Goal: Information Seeking & Learning: Learn about a topic

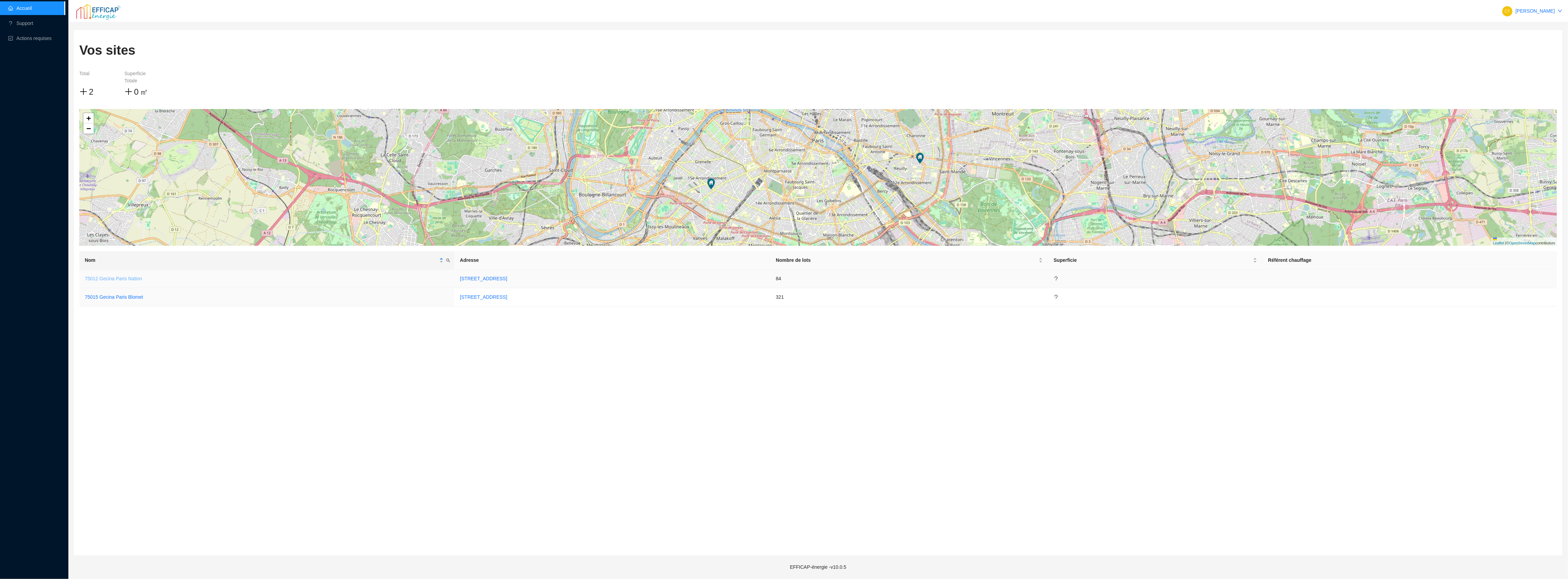
click at [114, 276] on link "75012 Gecina Paris Nation" at bounding box center [113, 279] width 57 height 6
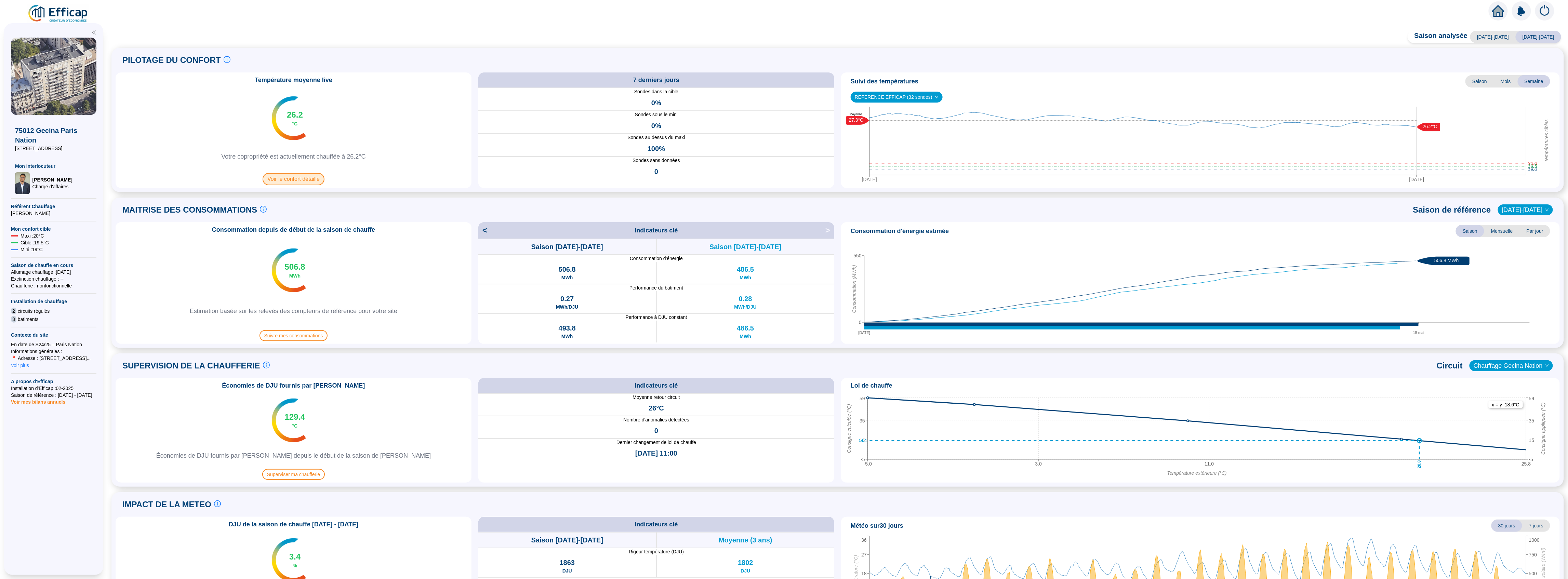
click at [319, 178] on span "Voir le confort détaillé" at bounding box center [293, 179] width 62 height 12
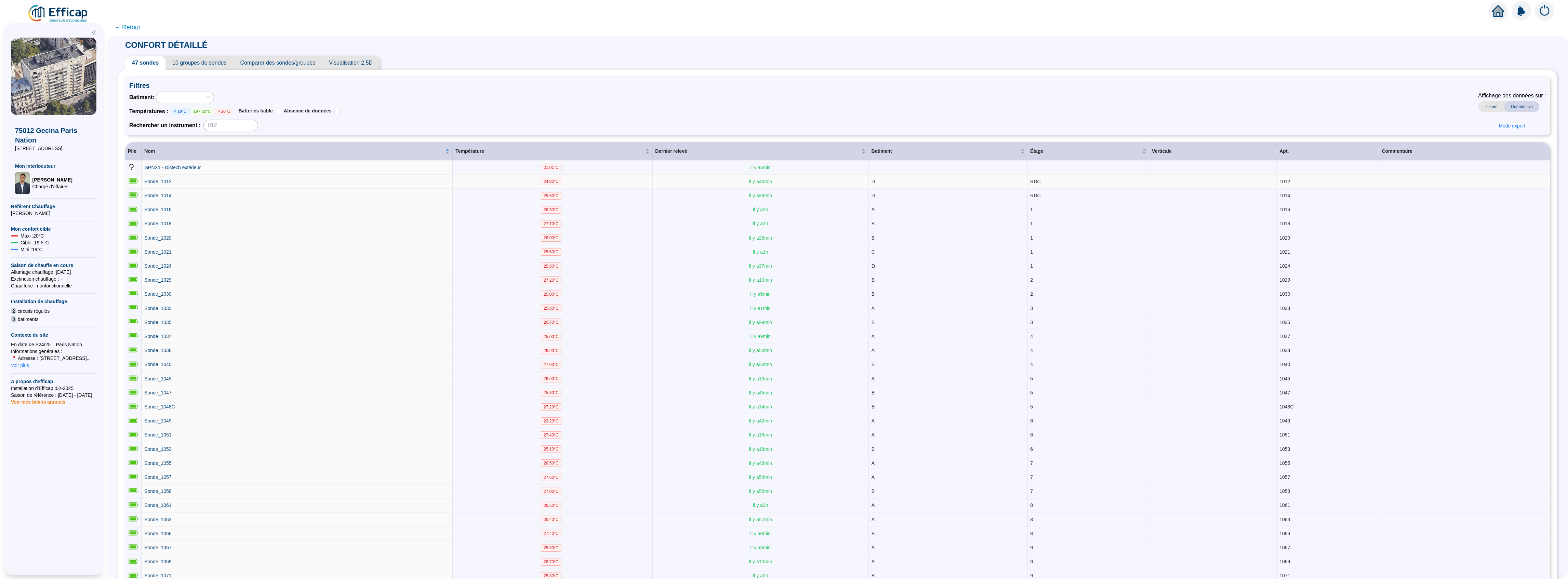
drag, startPoint x: 319, startPoint y: 176, endPoint x: 345, endPoint y: 113, distance: 68.2
click at [345, 113] on div "Batiment : Températures : < 19°C 19 - 20°C > 20°C Batteries faible Absence de d…" at bounding box center [838, 111] width 1418 height 40
click at [215, 60] on span "10 groupes de sondes" at bounding box center [199, 63] width 68 height 13
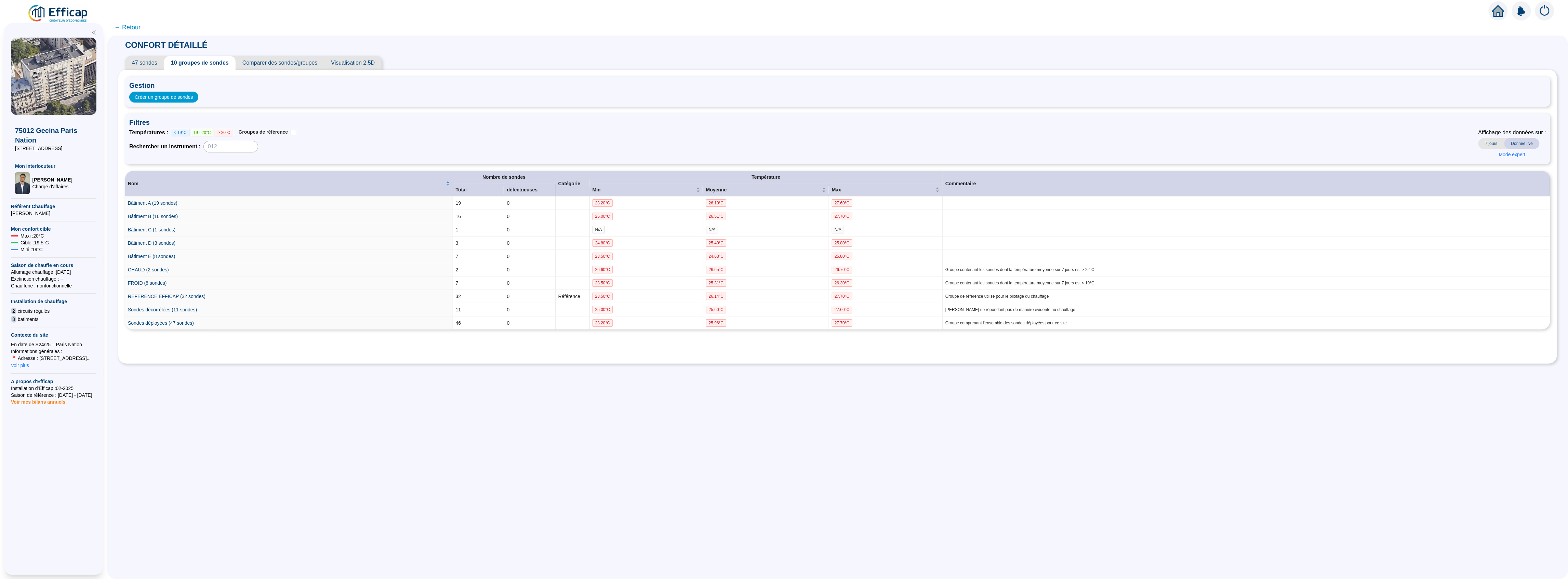
click at [263, 65] on span "Comparer des sondes/groupes" at bounding box center [280, 63] width 88 height 13
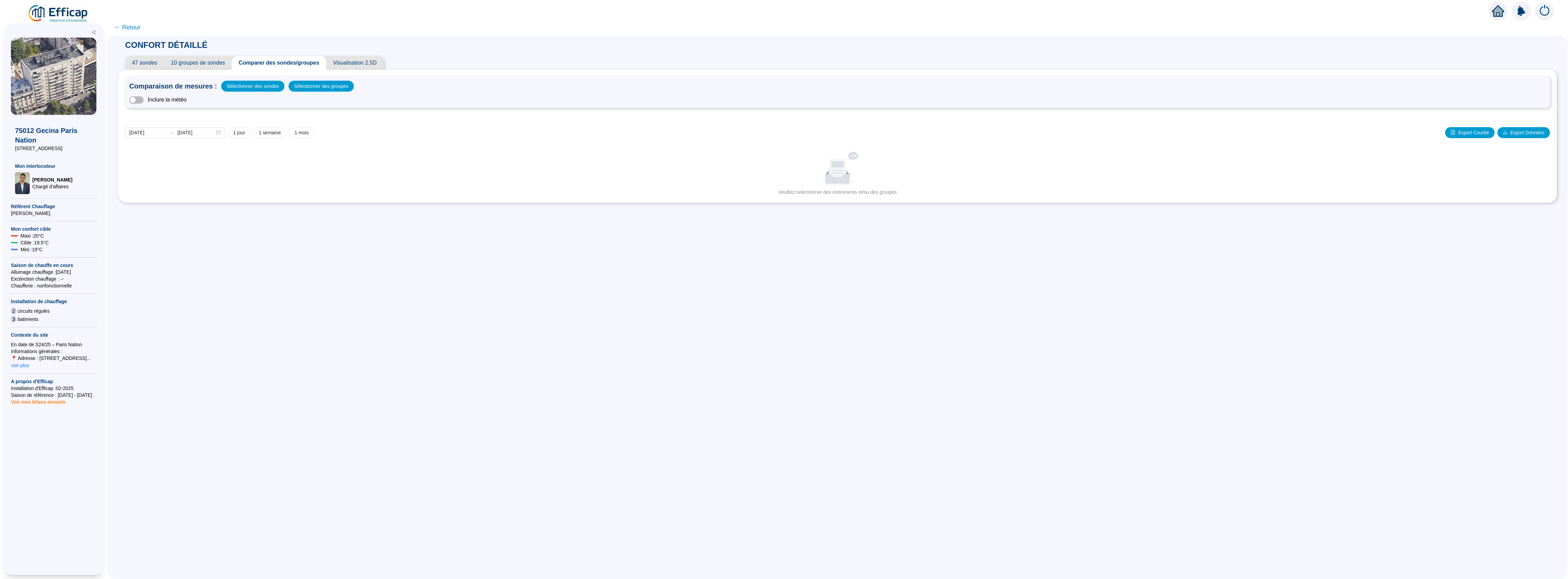
click at [311, 57] on span "Comparer des sondes/groupes" at bounding box center [279, 63] width 94 height 13
click at [343, 60] on span "Visualisation 2.5D" at bounding box center [355, 63] width 57 height 13
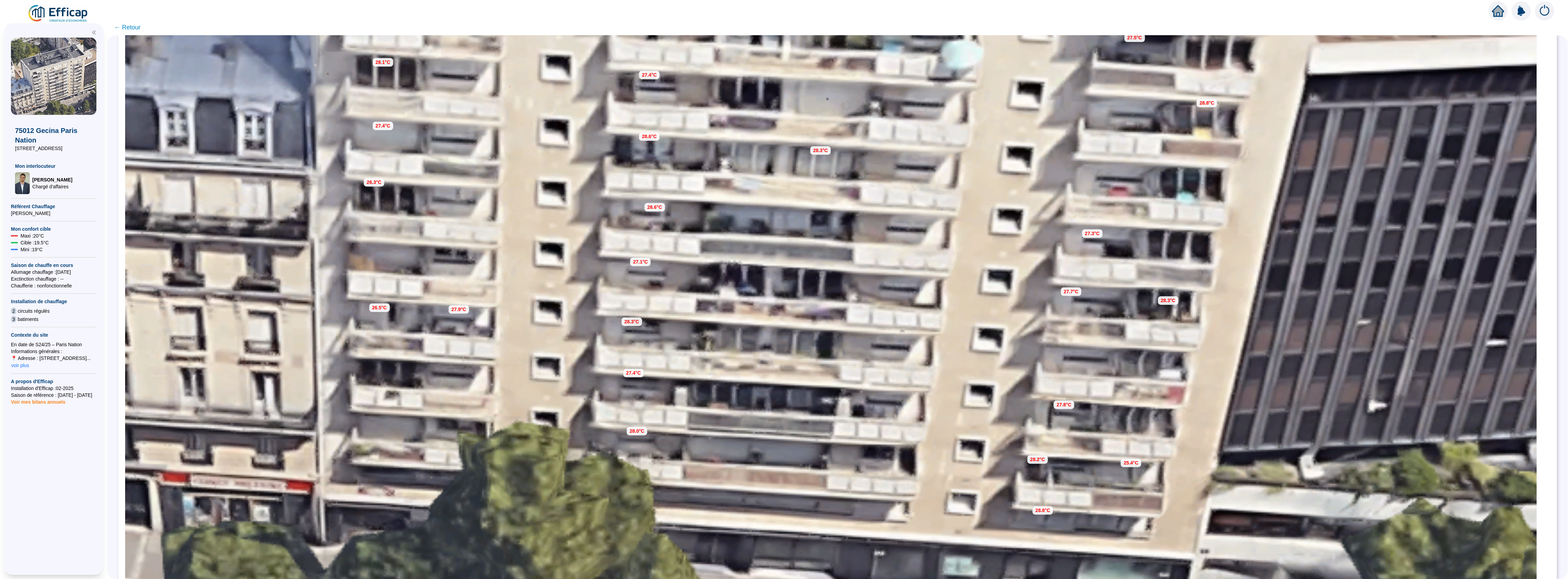
scroll to position [442, 0]
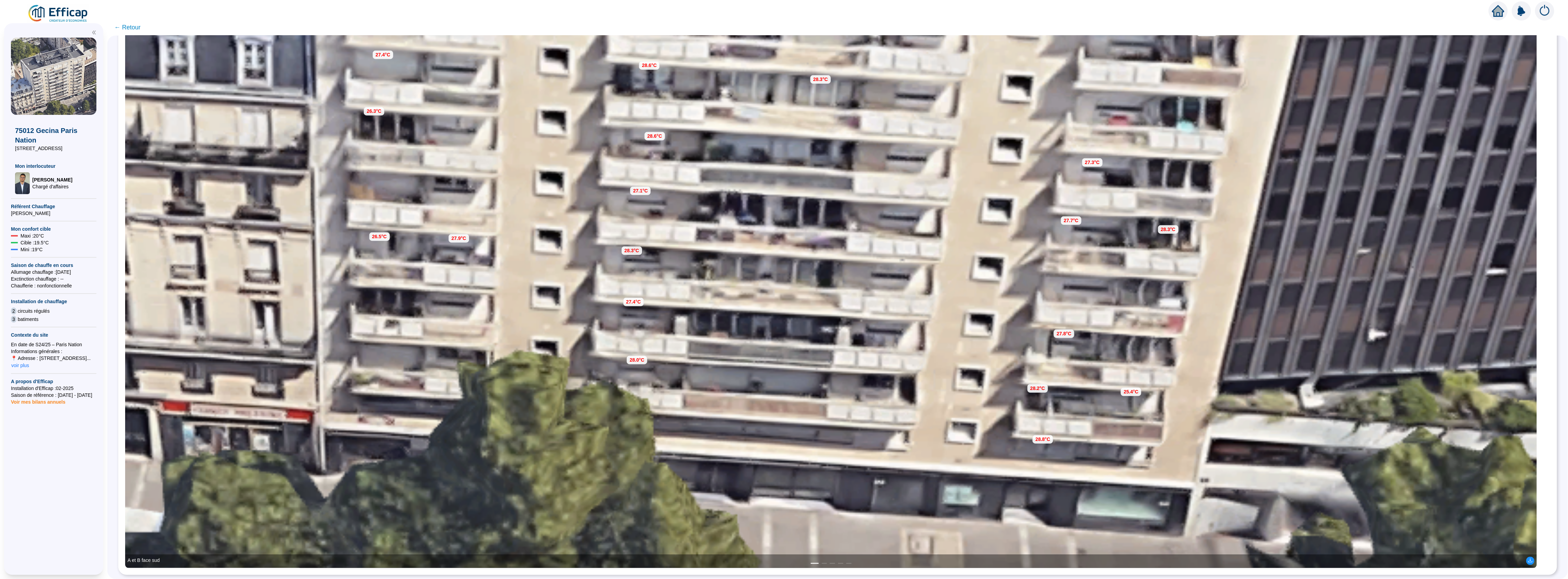
click at [832, 558] on div "A et B face sud" at bounding box center [832, 561] width 1412 height 13
click at [828, 563] on button "2" at bounding box center [825, 563] width 6 height 1
